Goal: Navigation & Orientation: Find specific page/section

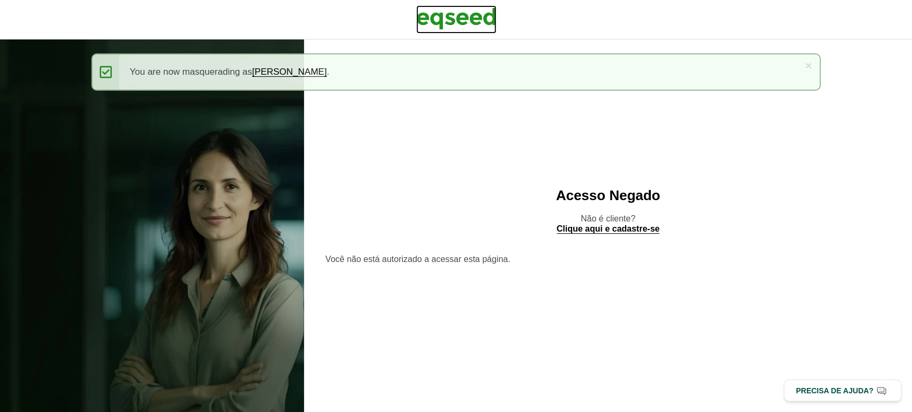
click at [479, 30] on img at bounding box center [456, 18] width 80 height 27
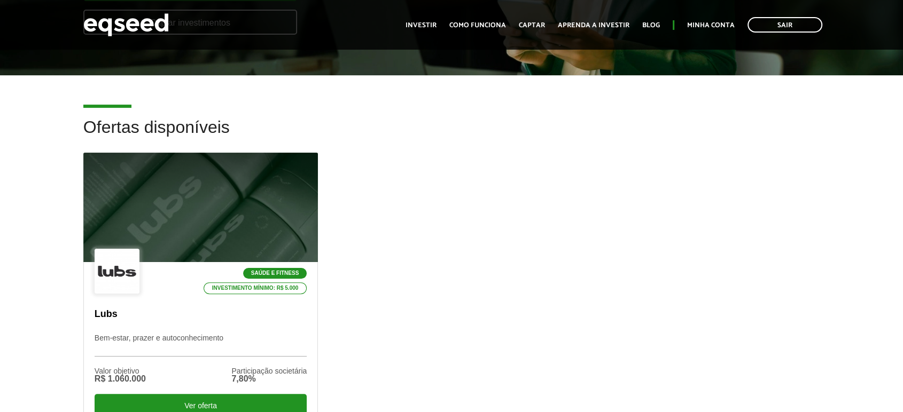
scroll to position [293, 0]
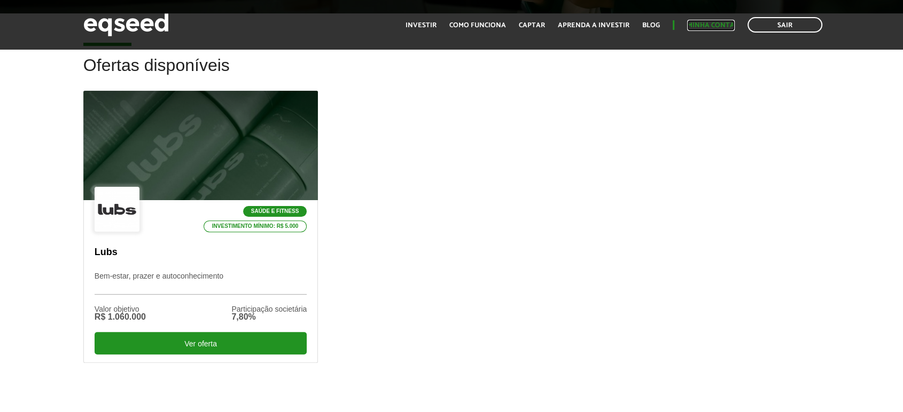
click at [731, 29] on link "Minha conta" at bounding box center [711, 25] width 48 height 7
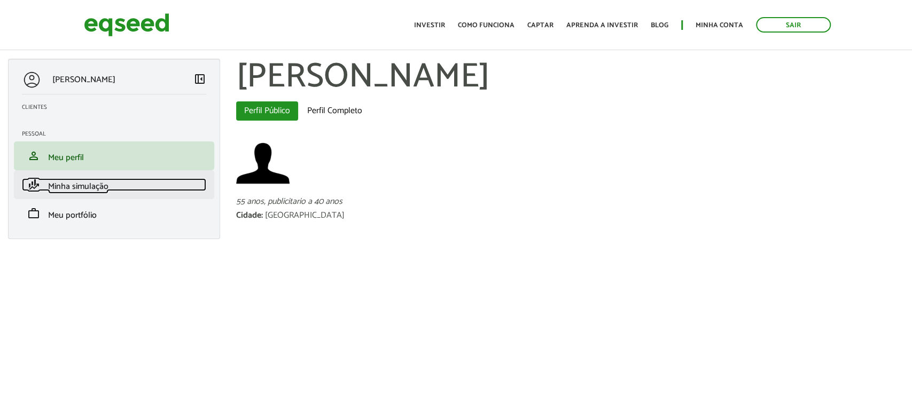
click at [85, 192] on span "Minha simulação" at bounding box center [78, 187] width 60 height 14
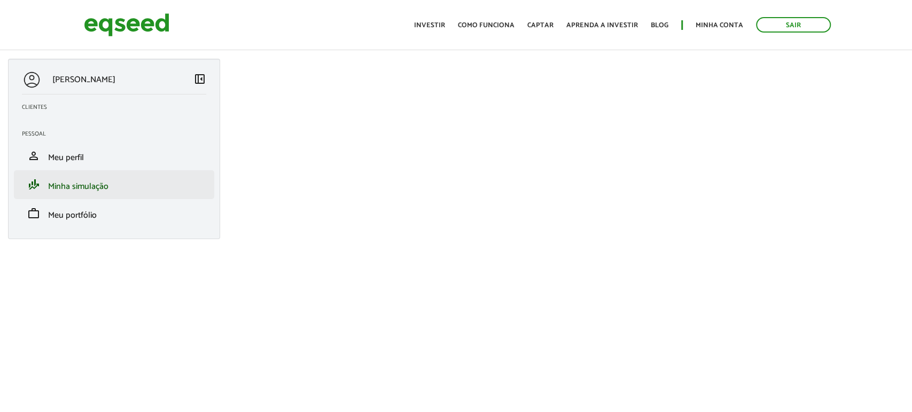
click at [94, 172] on li "finance_mode Minha simulação" at bounding box center [114, 184] width 200 height 29
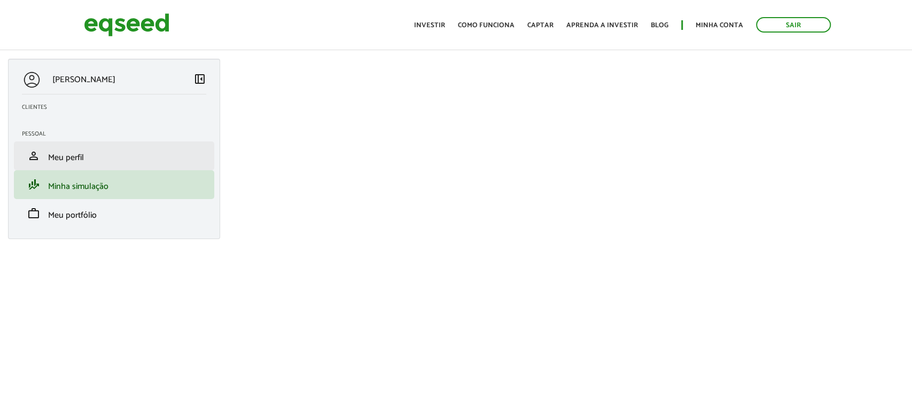
click at [96, 169] on li "person Meu perfil" at bounding box center [114, 156] width 200 height 29
click at [70, 161] on span "Meu perfil" at bounding box center [66, 158] width 36 height 14
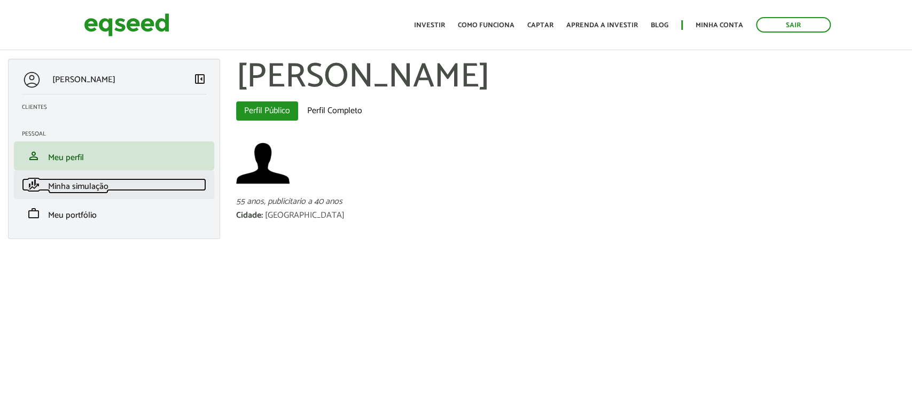
click at [83, 185] on span "Minha simulação" at bounding box center [78, 187] width 60 height 14
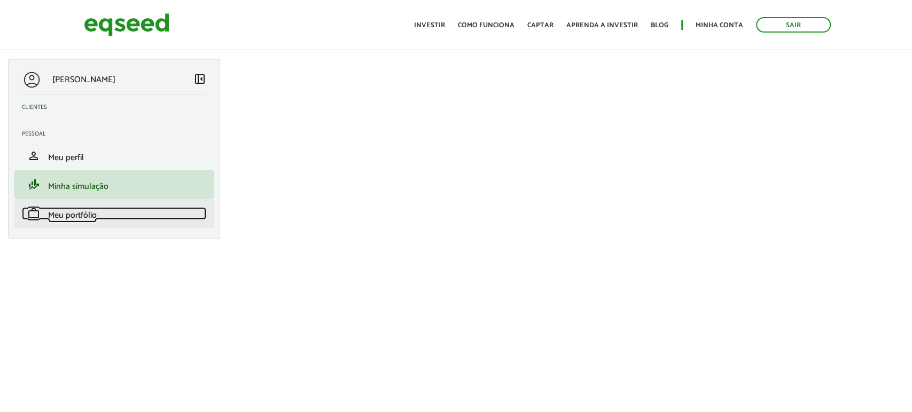
click at [74, 215] on span "Meu portfólio" at bounding box center [72, 215] width 49 height 14
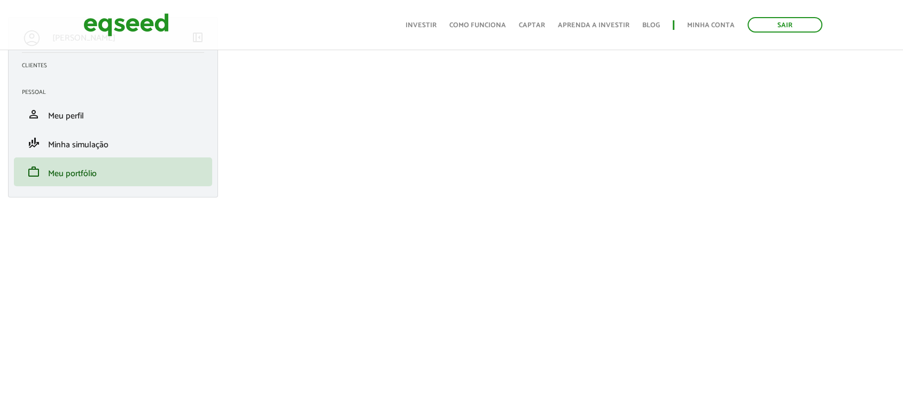
scroll to position [43, 0]
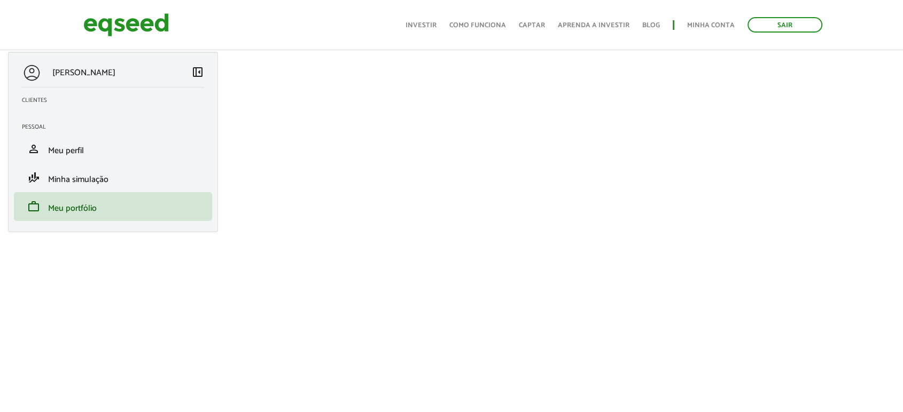
scroll to position [43, 0]
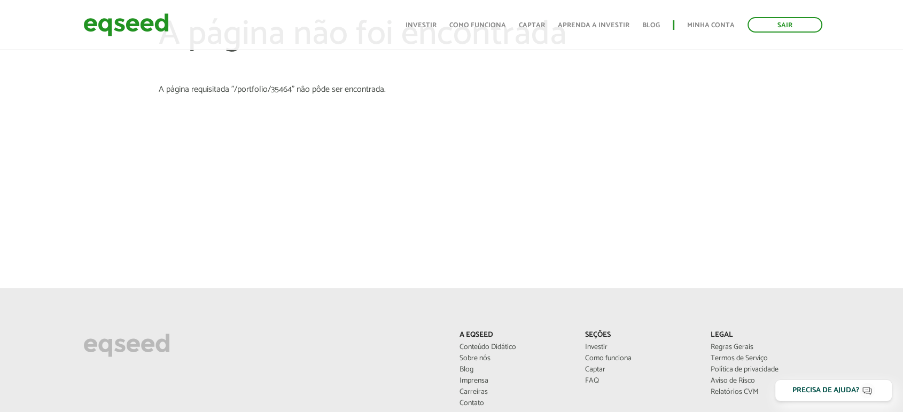
scroll to position [32, 0]
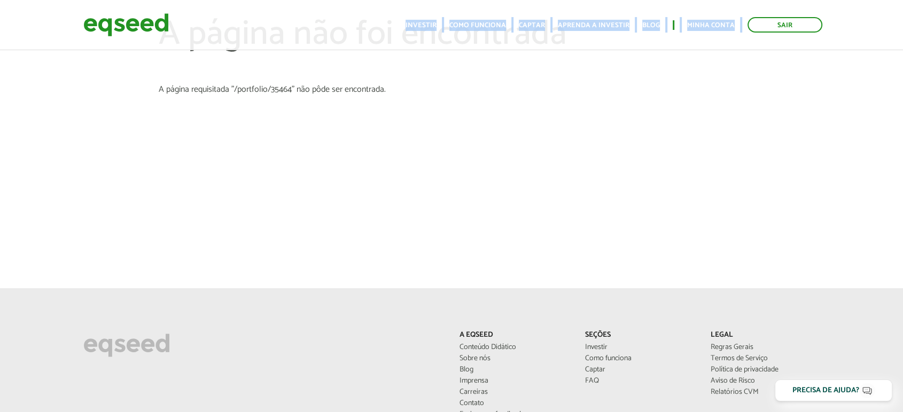
drag, startPoint x: 808, startPoint y: 7, endPoint x: 808, endPoint y: 16, distance: 8.5
click at [808, 13] on header "Sair Toggle navigation Toggle navigation Início Investir Como funciona Captar A…" at bounding box center [451, 25] width 903 height 50
click at [806, 25] on link "Sair" at bounding box center [784, 24] width 75 height 15
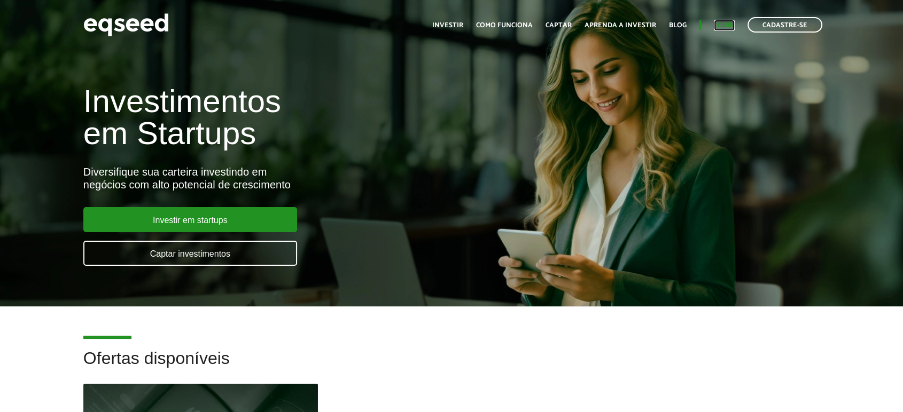
click at [719, 29] on link "Login" at bounding box center [724, 25] width 21 height 7
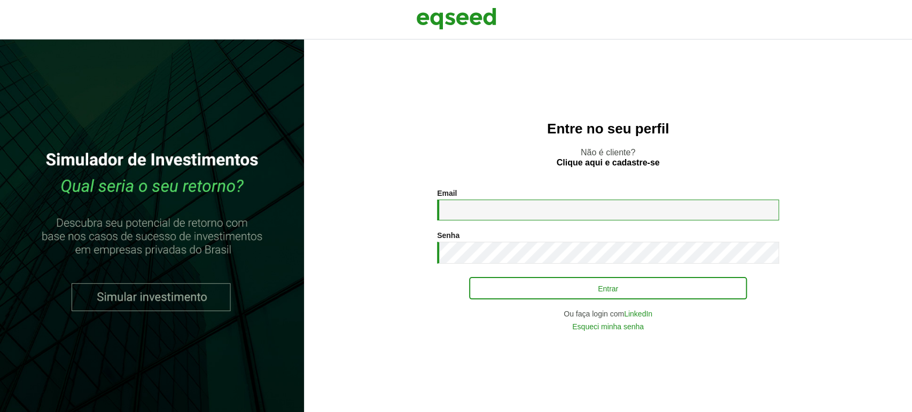
type input "**********"
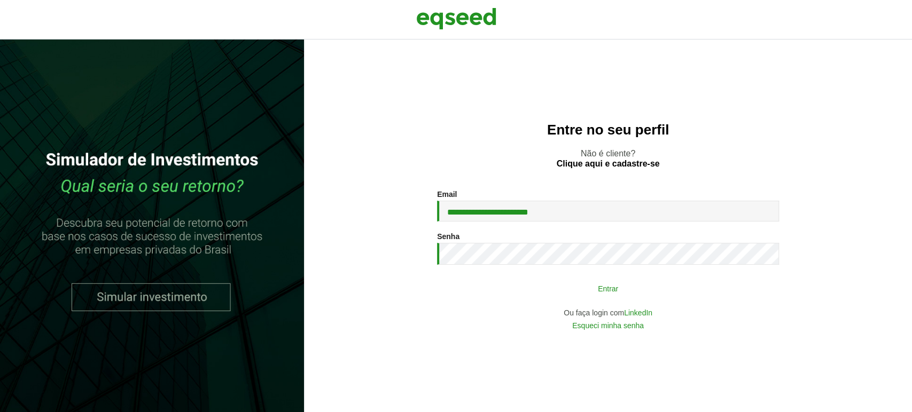
click at [543, 299] on button "Entrar" at bounding box center [608, 288] width 278 height 20
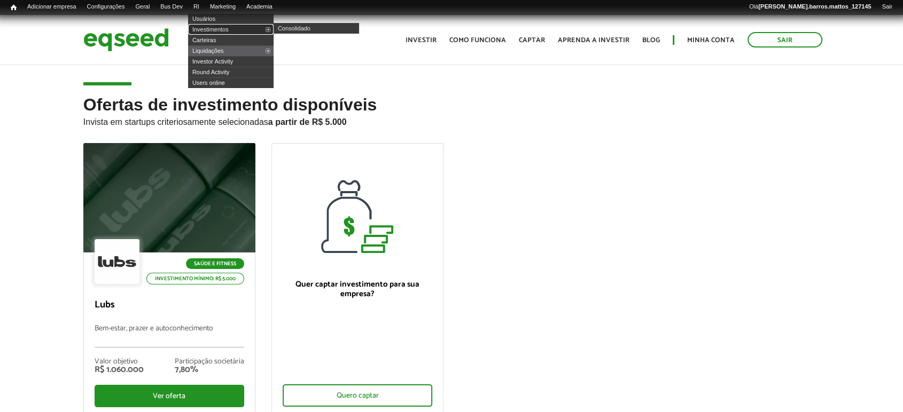
click at [211, 32] on link "Investimentos" at bounding box center [230, 29] width 85 height 11
